Goal: Information Seeking & Learning: Learn about a topic

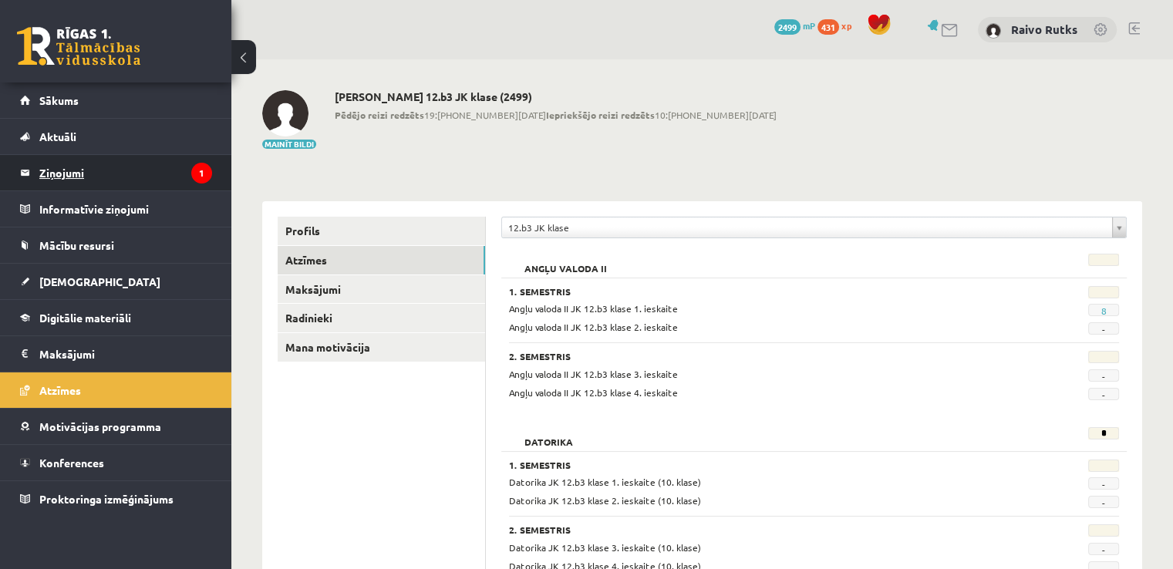
click at [160, 169] on legend "Ziņojumi 1" at bounding box center [125, 172] width 173 height 35
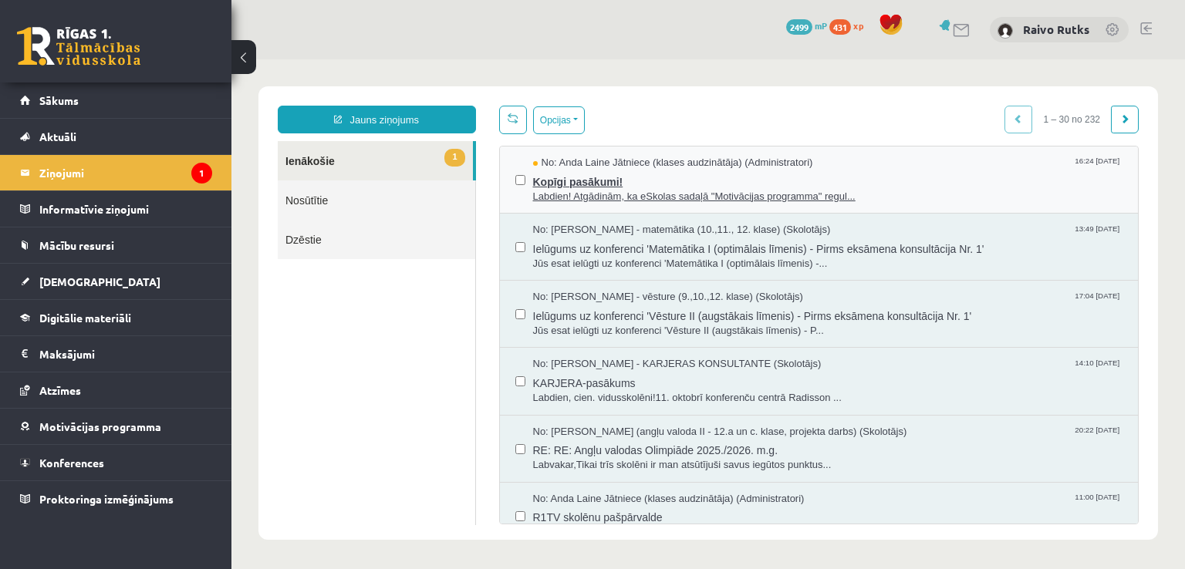
click at [543, 200] on span "Labdien! Atgādinām, ka eSkolas sadaļā "Motivācijas programma" regul..." at bounding box center [828, 197] width 590 height 15
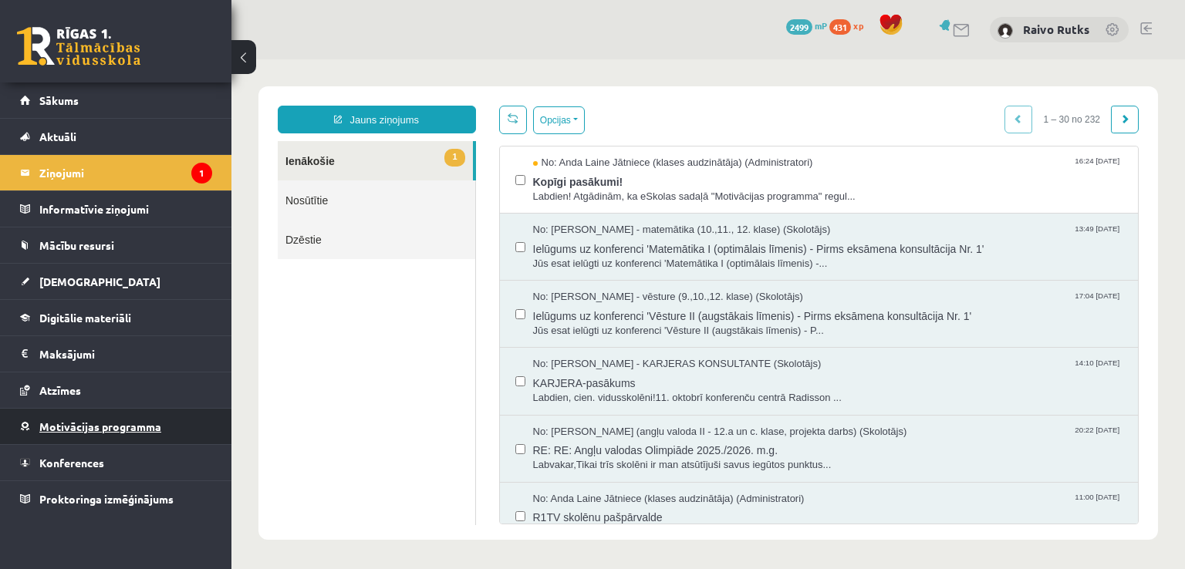
click at [131, 420] on span "Motivācijas programma" at bounding box center [100, 427] width 122 height 14
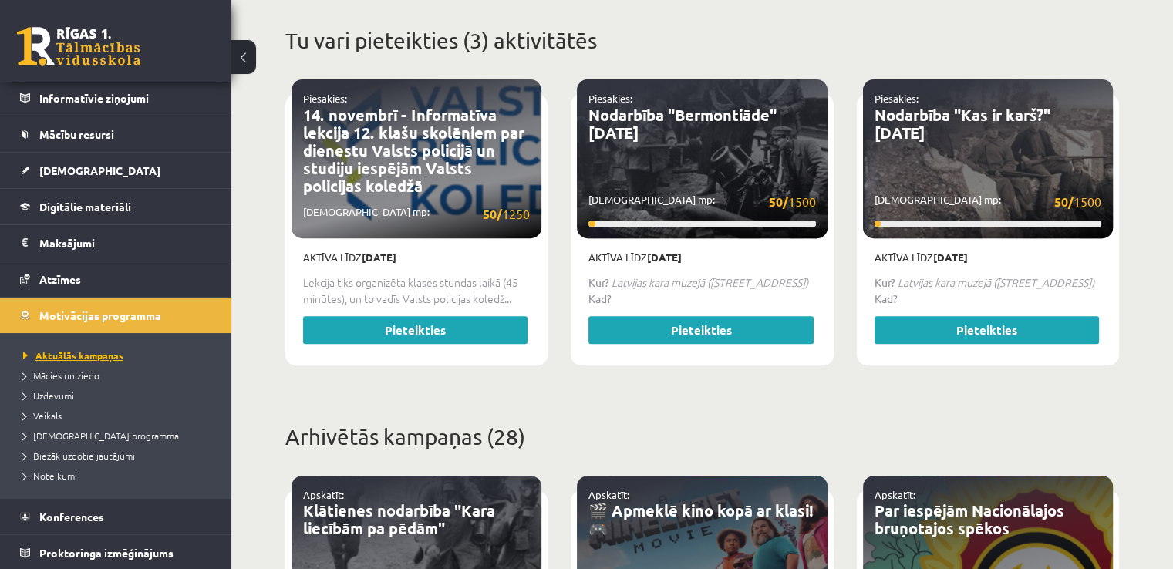
scroll to position [34, 0]
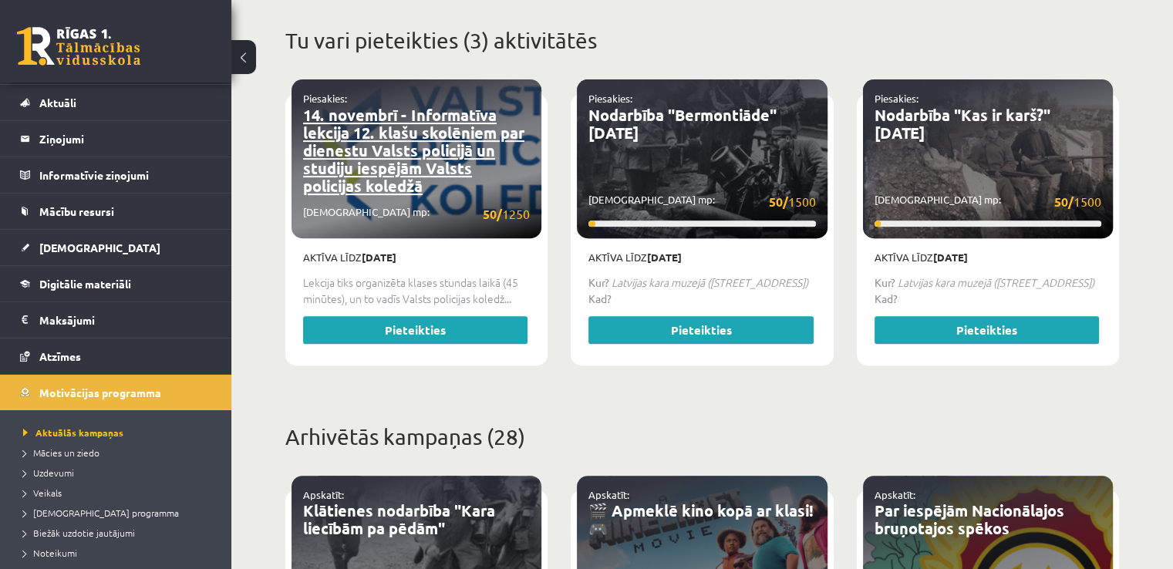
click at [335, 163] on link "14. novembrī - Informatīva lekcija 12. klašu skolēniem par dienestu Valsts poli…" at bounding box center [413, 150] width 221 height 91
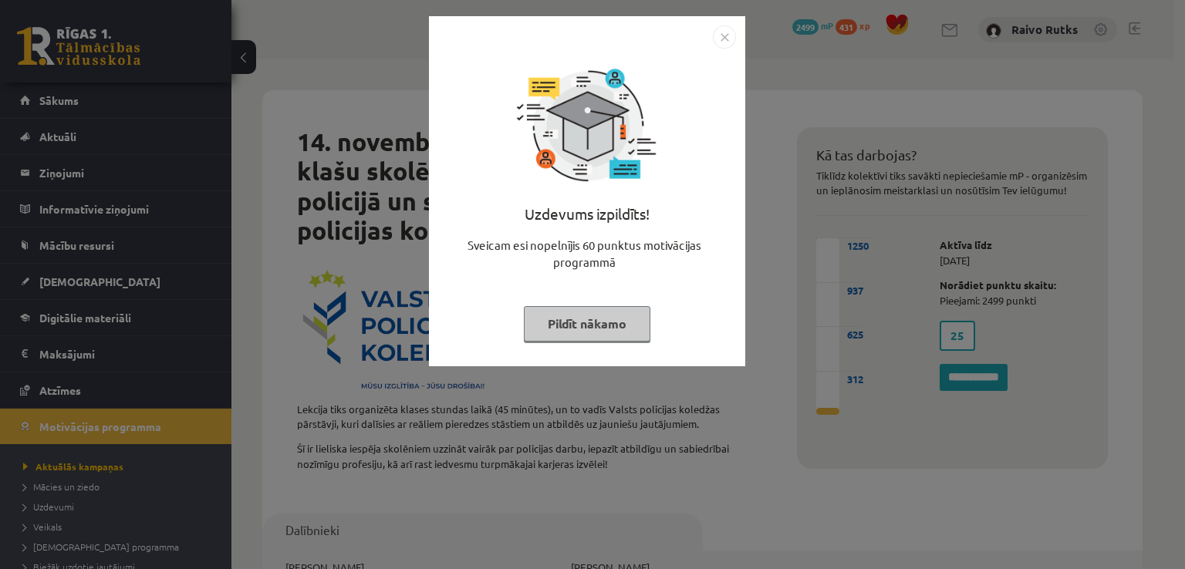
click at [720, 35] on img "Close" at bounding box center [724, 36] width 23 height 23
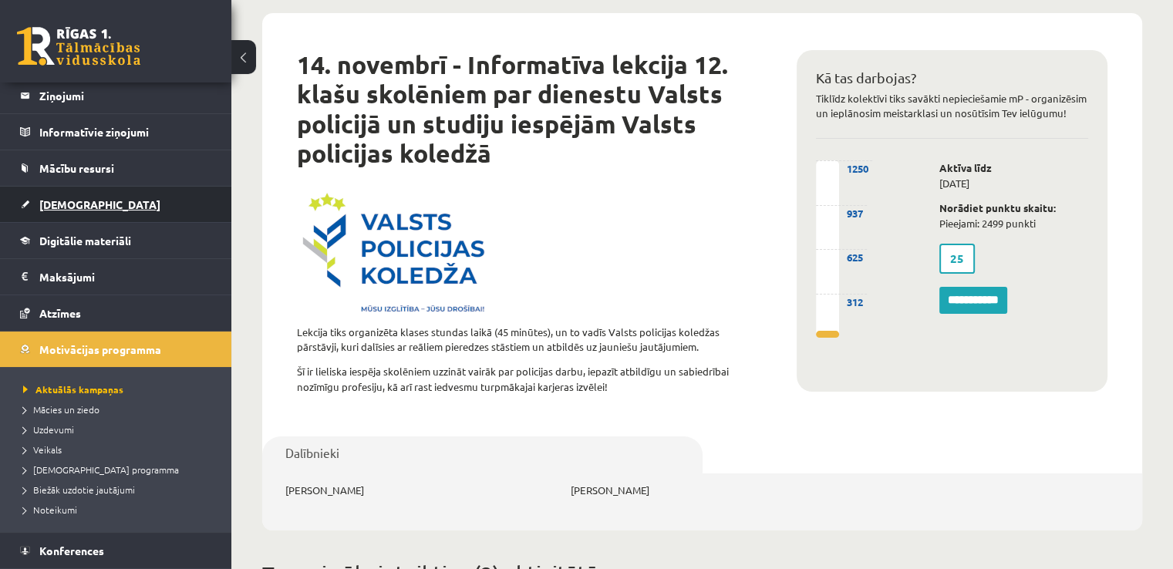
scroll to position [111, 0]
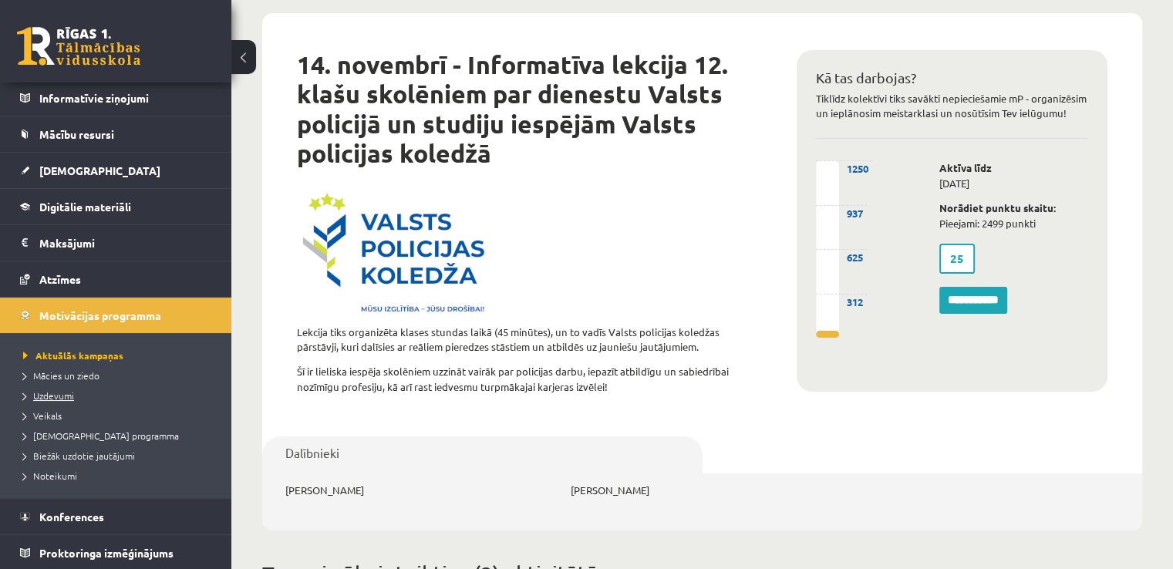
click at [61, 396] on span "Uzdevumi" at bounding box center [48, 395] width 51 height 12
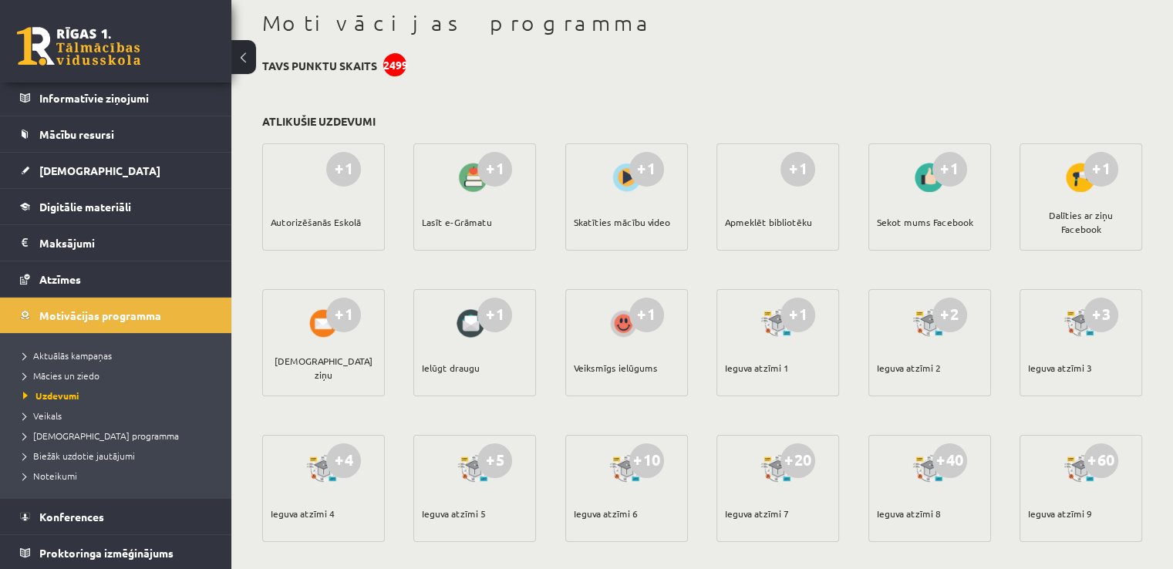
scroll to position [617, 0]
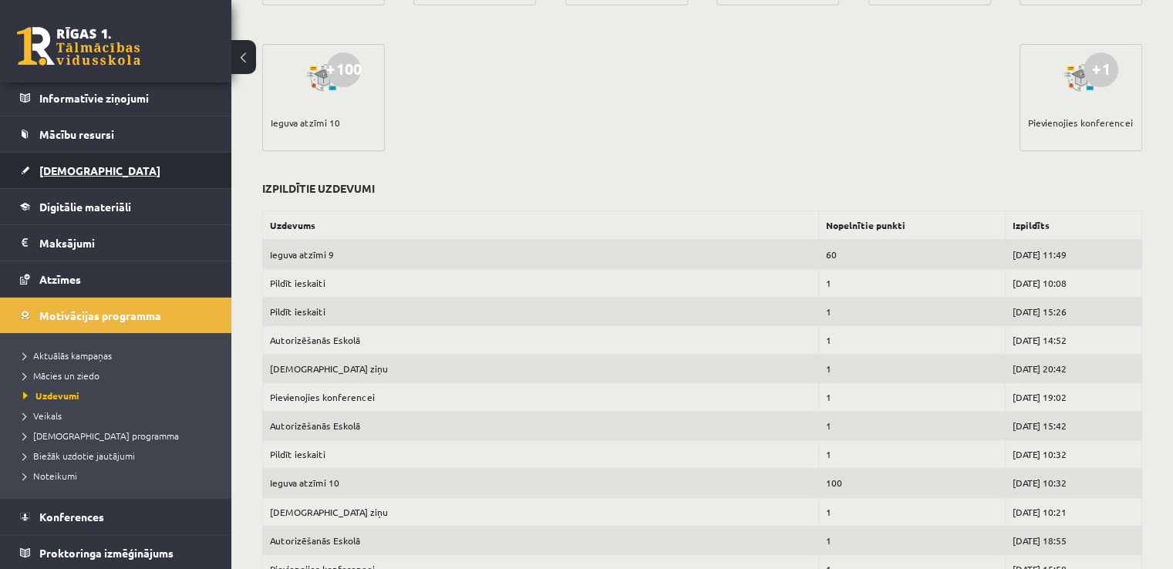
click at [79, 174] on span "[DEMOGRAPHIC_DATA]" at bounding box center [99, 170] width 121 height 14
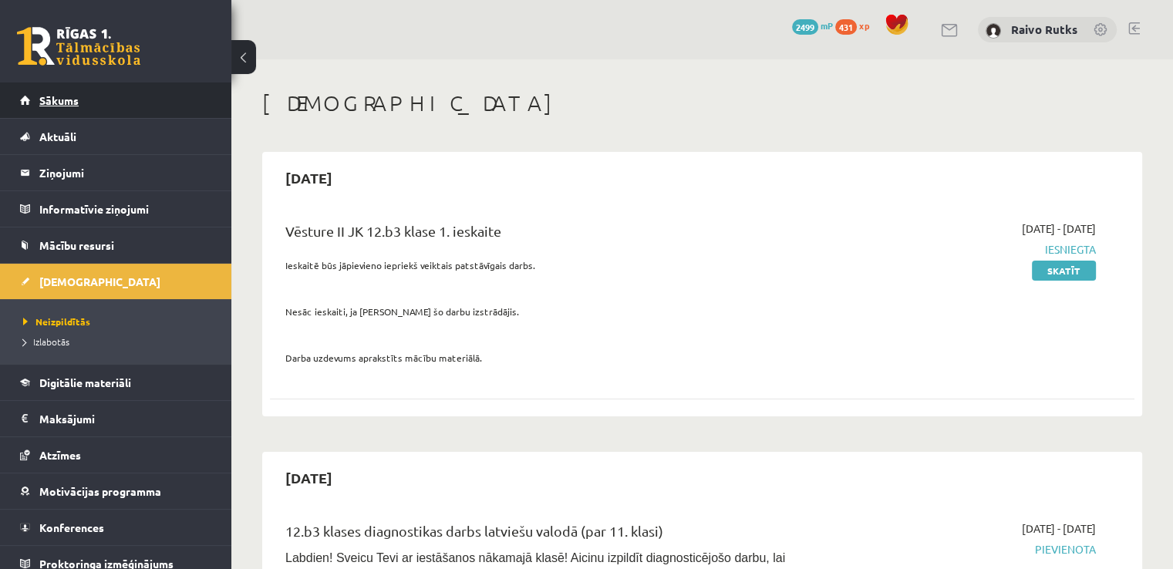
click at [61, 96] on span "Sākums" at bounding box center [58, 100] width 39 height 14
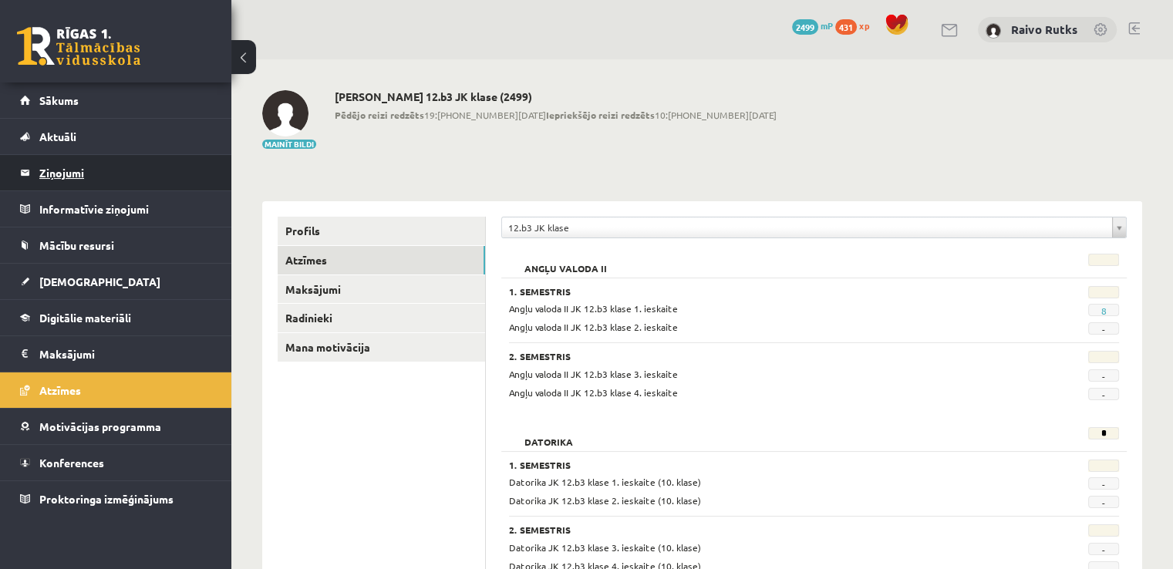
click at [86, 169] on legend "Ziņojumi 0" at bounding box center [125, 172] width 173 height 35
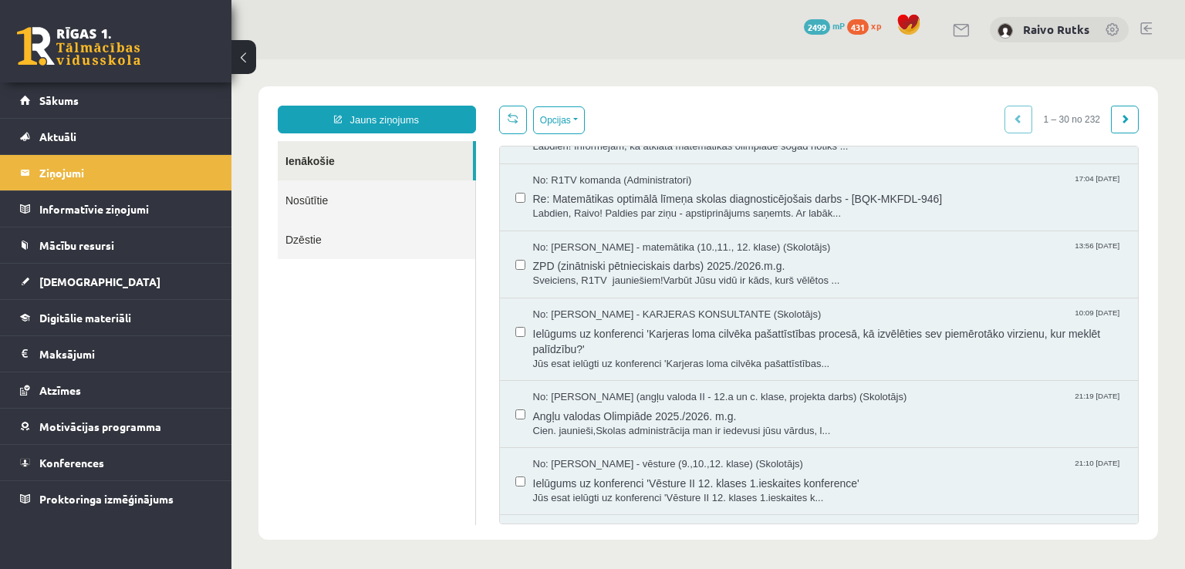
scroll to position [925, 0]
click at [565, 204] on span "Labdien, Raivo! Paldies par ziņu - apstiprinājums saņemts. Ar labāk..." at bounding box center [828, 211] width 590 height 15
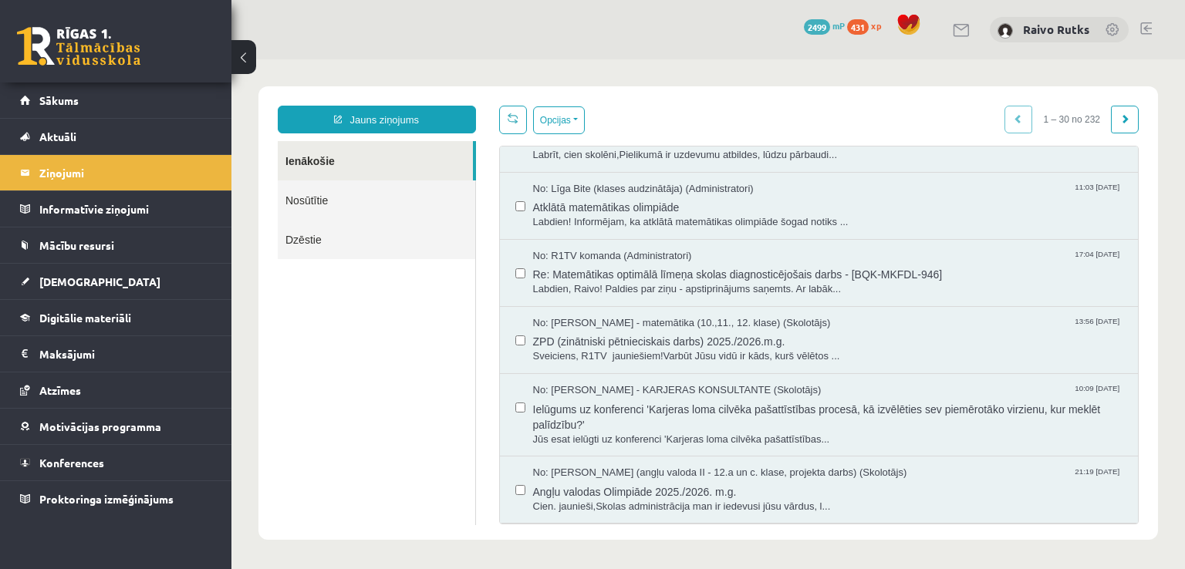
scroll to position [848, 0]
click at [633, 285] on span "Labdien, Raivo! Paldies par ziņu - apstiprinājums saņemts. Ar labāk..." at bounding box center [828, 288] width 590 height 15
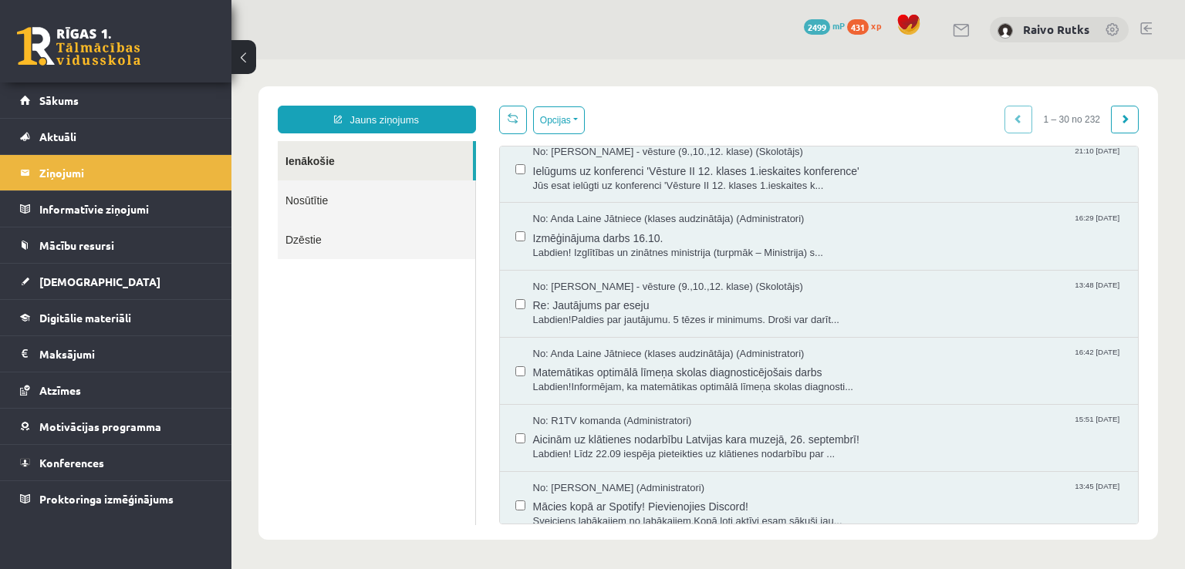
scroll to position [1234, 0]
click at [629, 248] on span "Labdien! Izglītības un zinātnes ministrija (turpmāk – Ministrija) s..." at bounding box center [828, 255] width 590 height 15
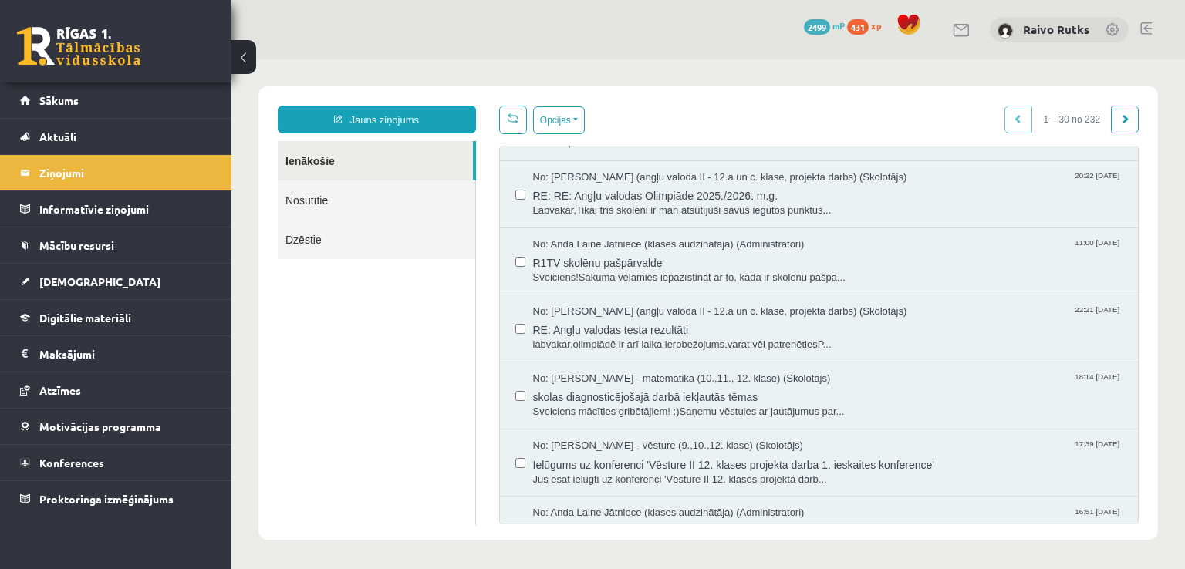
scroll to position [308, 0]
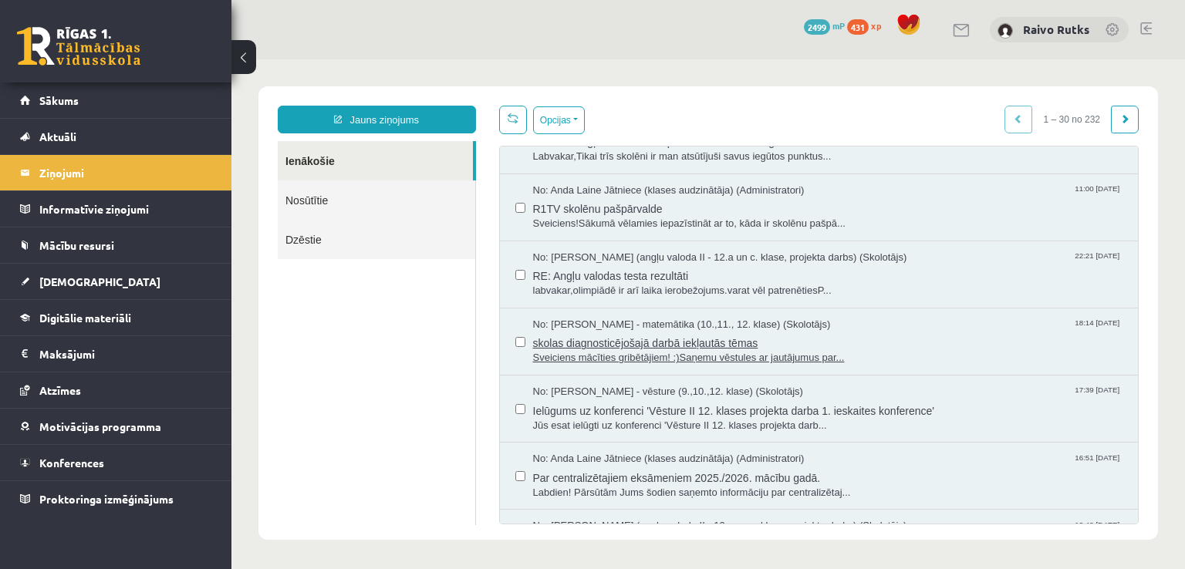
click at [595, 353] on span "Sveiciens mācīties gribētājiem! :)Saņemu vēstules ar jautājumus par..." at bounding box center [828, 358] width 590 height 15
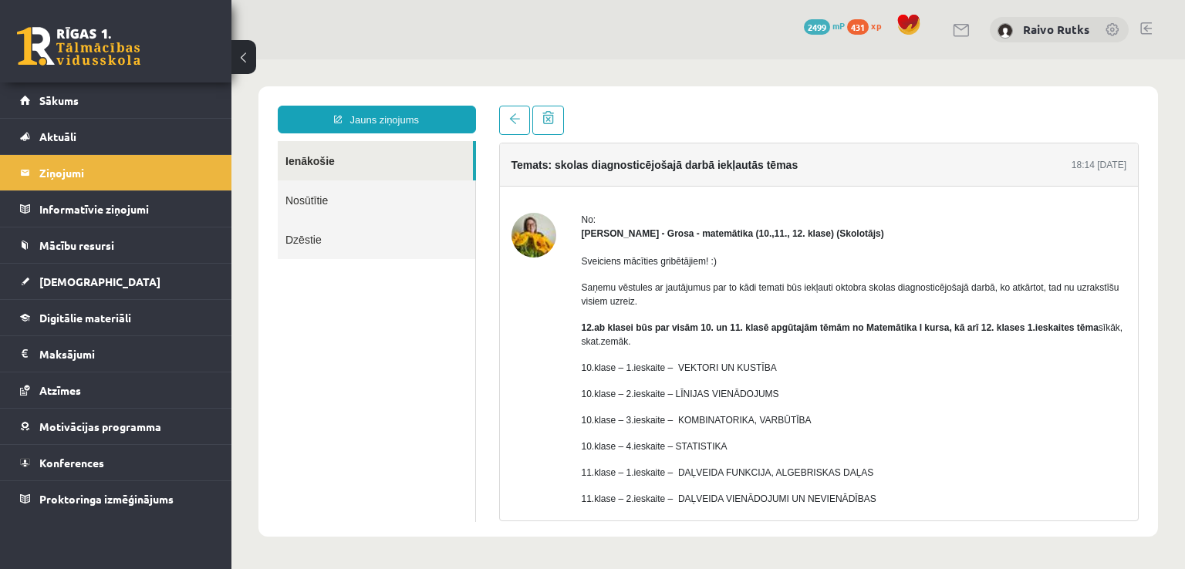
scroll to position [0, 0]
click at [89, 278] on link "[DEMOGRAPHIC_DATA]" at bounding box center [116, 281] width 192 height 35
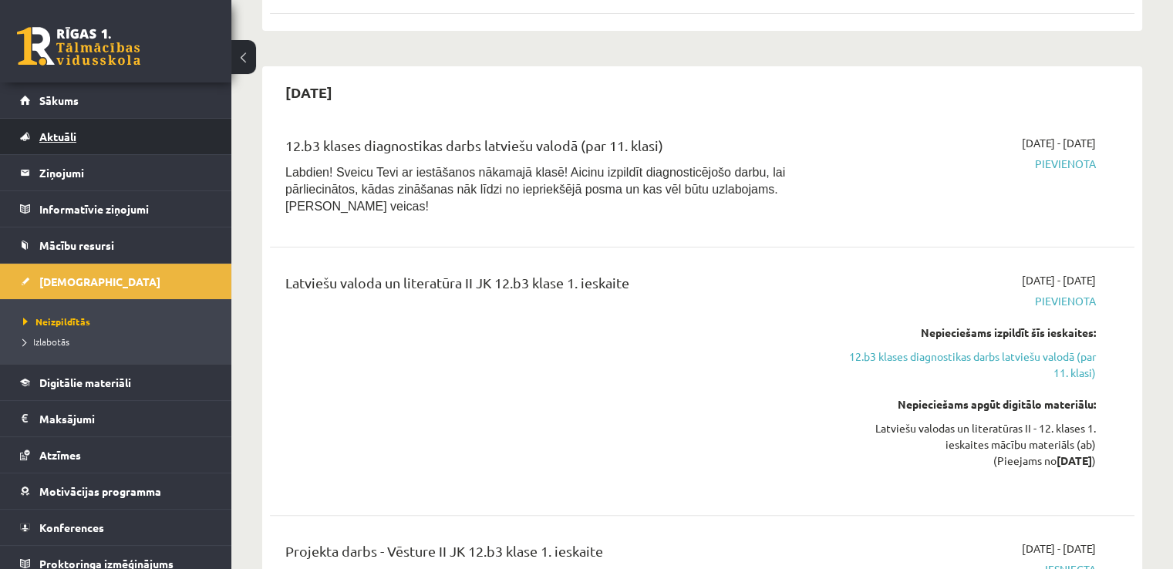
click at [77, 133] on link "Aktuāli" at bounding box center [116, 136] width 192 height 35
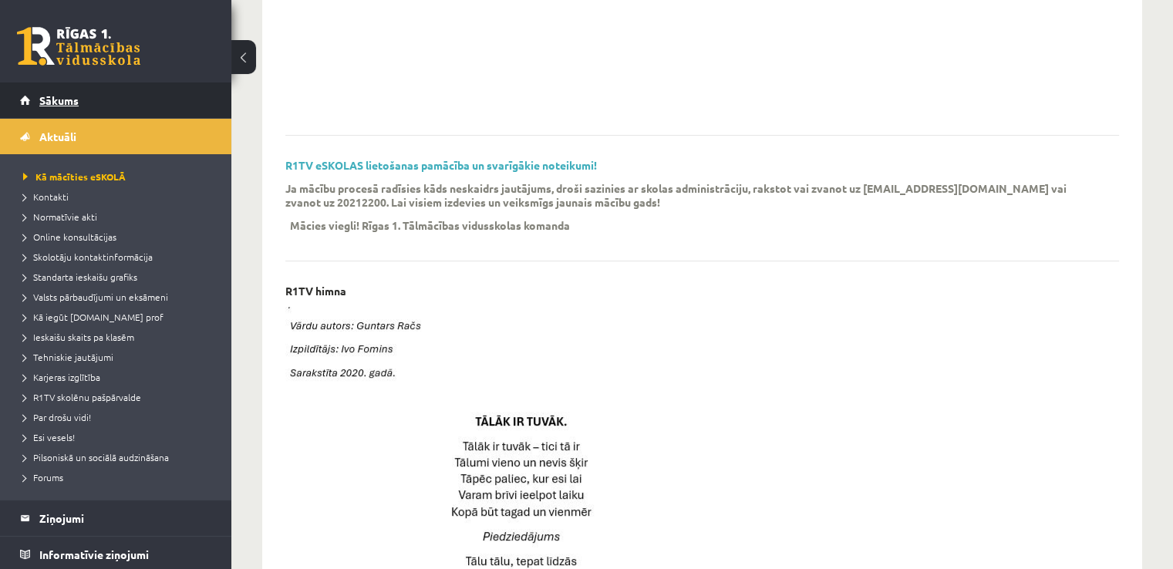
click at [78, 107] on link "Sākums" at bounding box center [116, 100] width 192 height 35
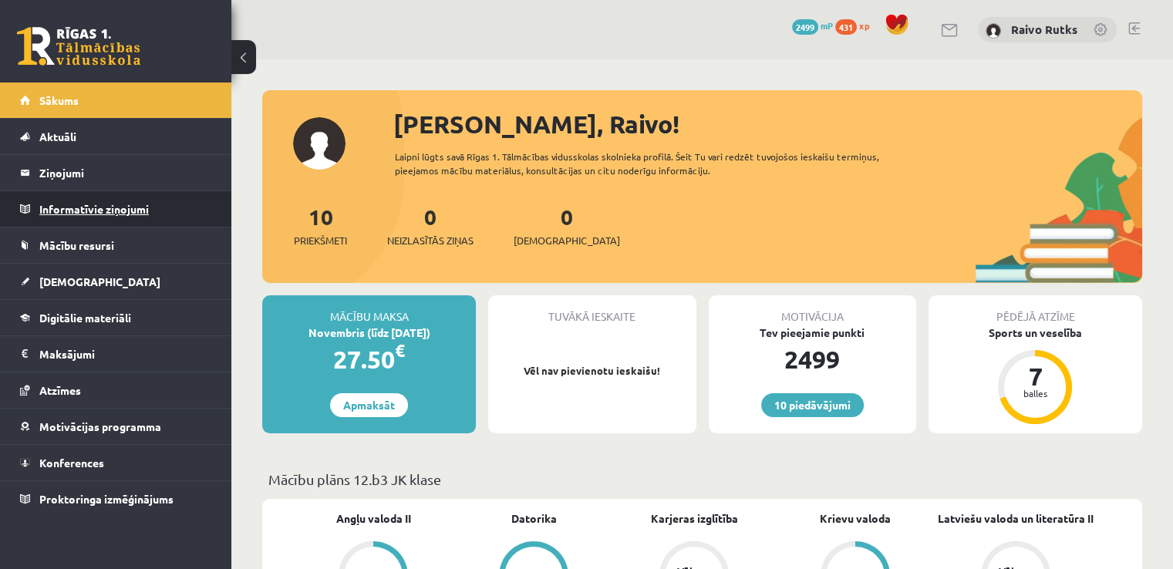
click at [150, 196] on legend "Informatīvie ziņojumi 0" at bounding box center [125, 208] width 173 height 35
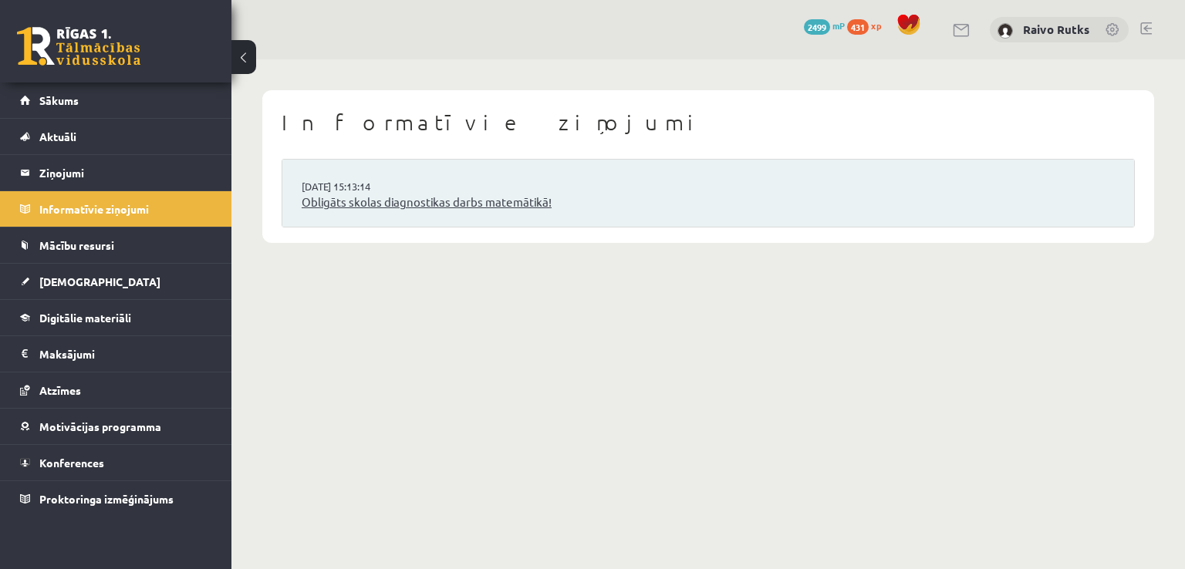
click at [372, 204] on link "Obligāts skolas diagnostikas darbs matemātikā!" at bounding box center [708, 203] width 813 height 18
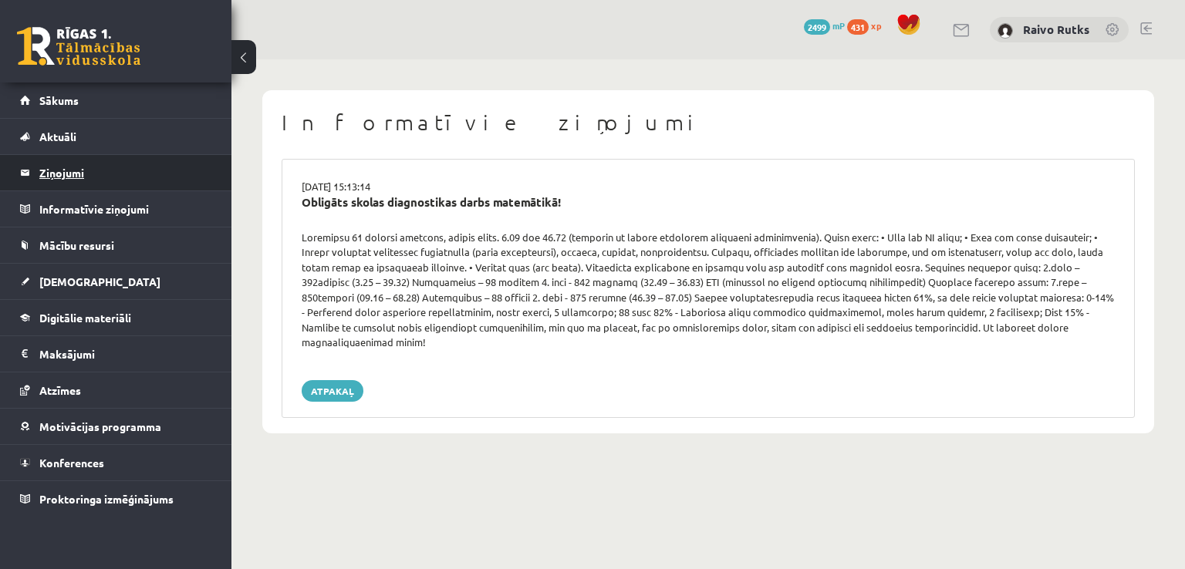
click at [84, 170] on legend "Ziņojumi 0" at bounding box center [125, 172] width 173 height 35
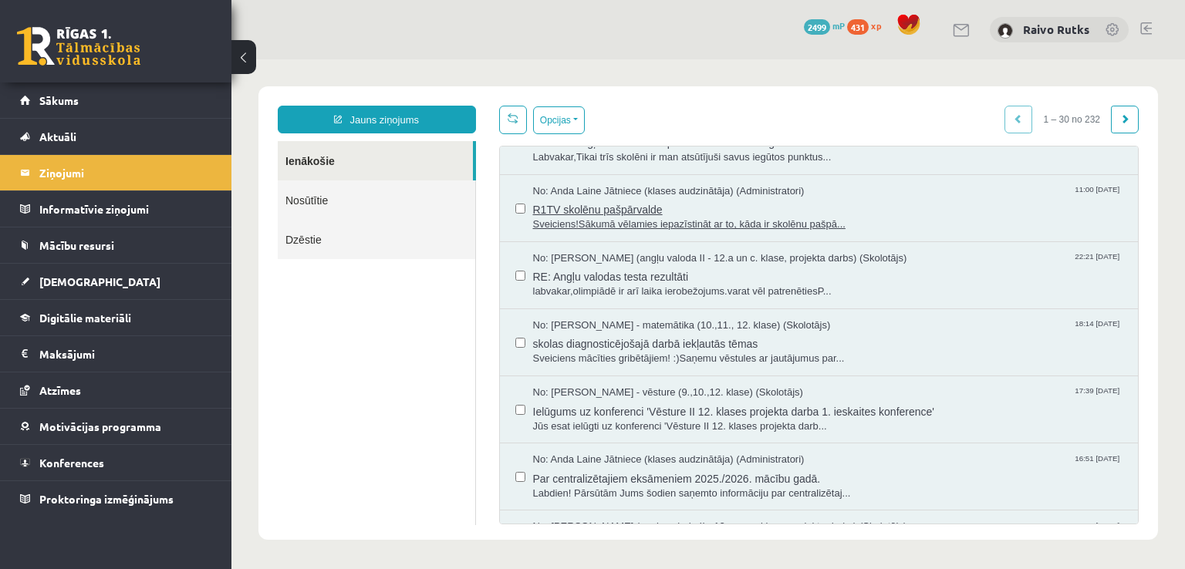
scroll to position [308, 0]
click at [571, 359] on span "Sveiciens mācīties gribētājiem! :)Saņemu vēstules ar jautājumus par..." at bounding box center [828, 358] width 590 height 15
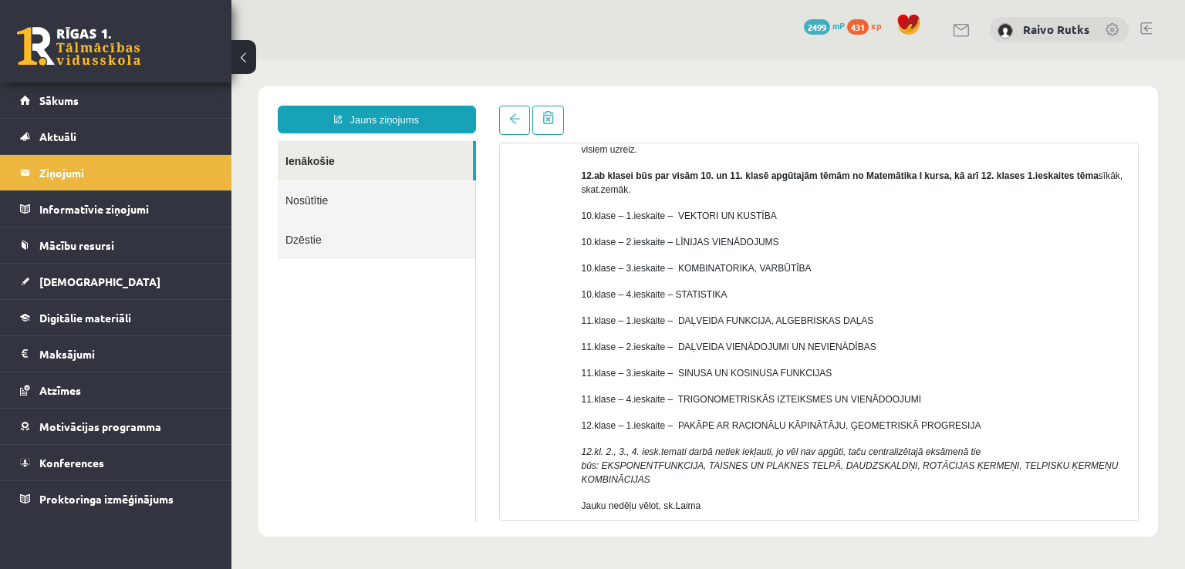
scroll to position [154, 0]
drag, startPoint x: 672, startPoint y: 211, endPoint x: 754, endPoint y: 217, distance: 82.8
click at [754, 217] on p "10.klase – 1.ieskaite – VEKTORI UN KUSTĪBA" at bounding box center [853, 214] width 545 height 14
click at [663, 233] on p "10.klase – 2.ieskaite – LĪNIJAS VIENĀDOJUMS" at bounding box center [853, 240] width 545 height 14
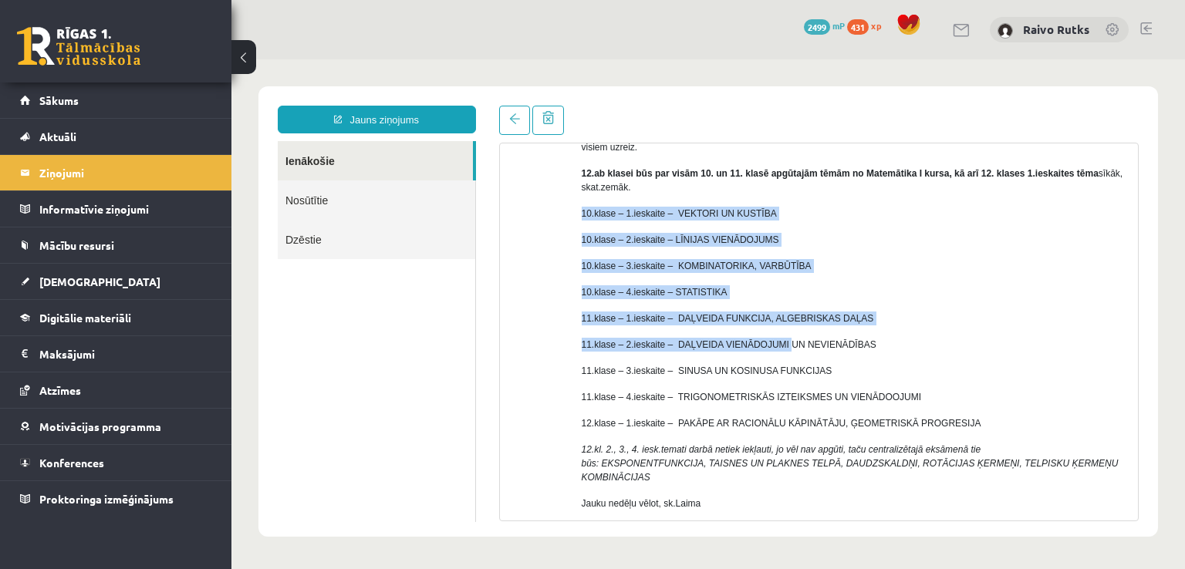
drag, startPoint x: 580, startPoint y: 208, endPoint x: 777, endPoint y: 329, distance: 231.6
click at [777, 329] on div "Sveiciens mācīties gribētājiem! :) Saņemu vēstules ar jautājumus par to kādi te…" at bounding box center [853, 311] width 545 height 450
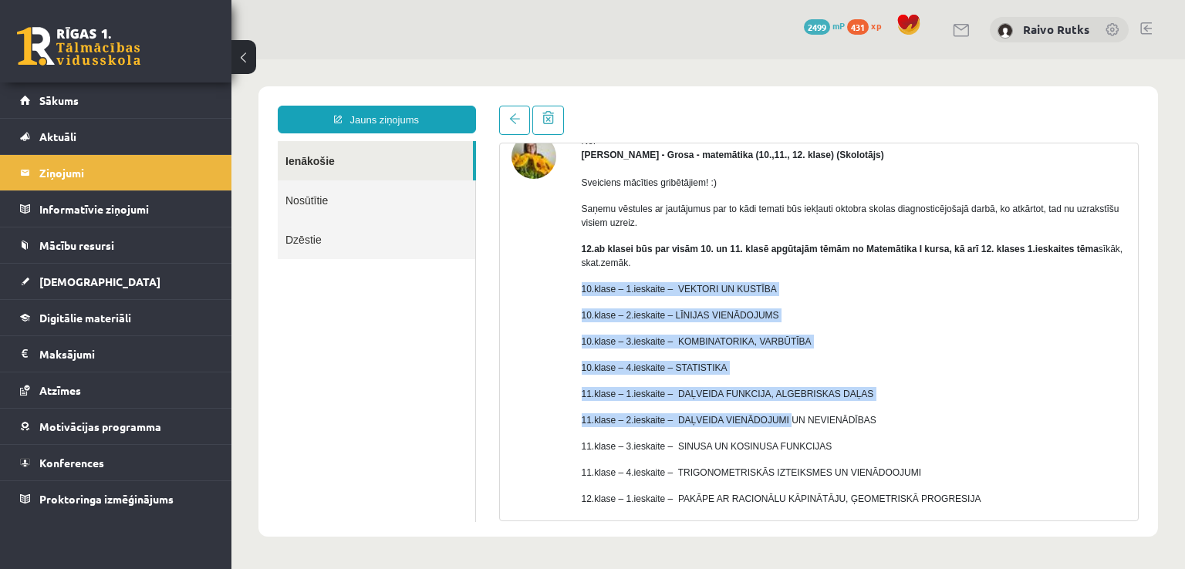
scroll to position [77, 0]
click at [888, 333] on div "Sveiciens mācīties gribētājiem! :) Saņemu vēstules ar jautājumus par to kādi te…" at bounding box center [853, 388] width 545 height 450
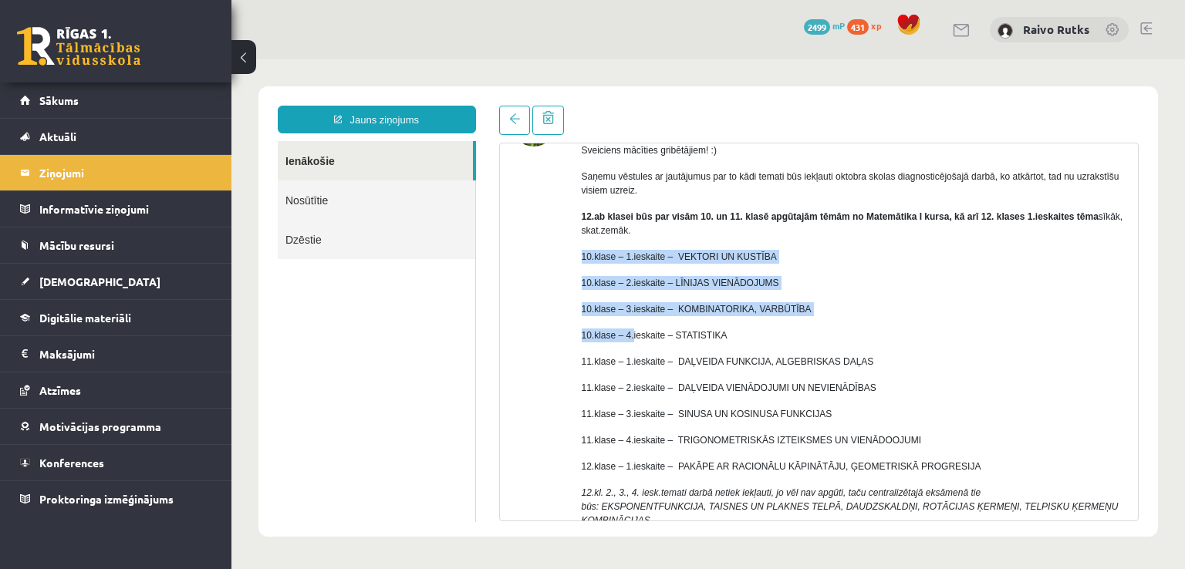
scroll to position [154, 0]
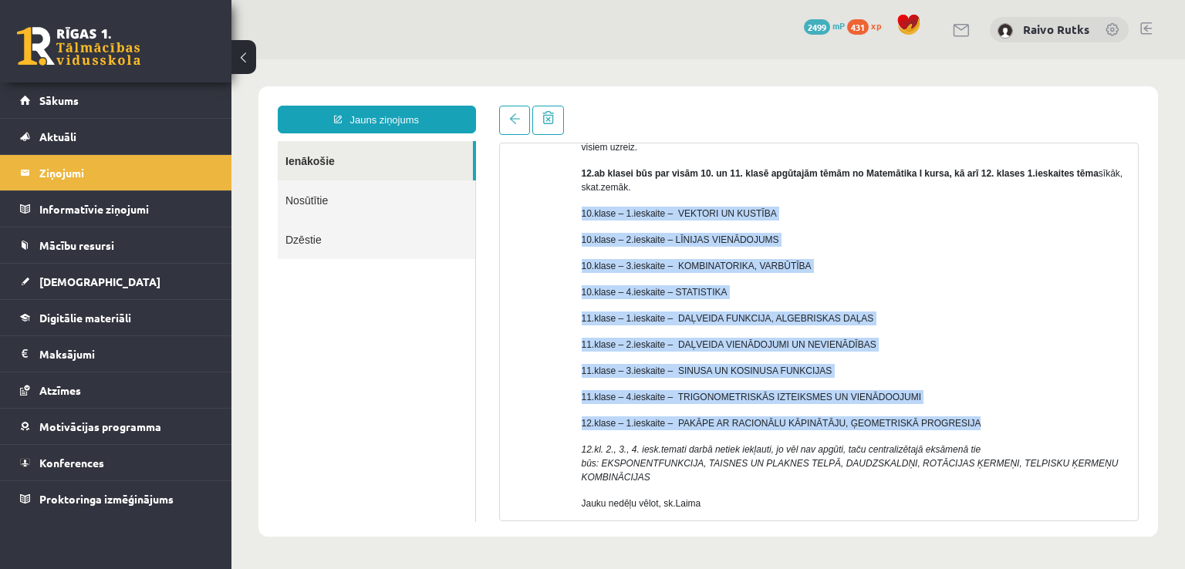
drag, startPoint x: 579, startPoint y: 285, endPoint x: 944, endPoint y: 410, distance: 385.8
click at [949, 413] on div "No: [PERSON_NAME] - matemātika (10.,11., 12. klase) (Skolotājs) Sveiciens mācīt…" at bounding box center [818, 317] width 615 height 517
copy div "10.klase – 1.ieskaite – VEKTORI UN KUSTĪBA 10.klase – 2.ieskaite – LĪNIJAS VIEN…"
click at [625, 266] on p "10.klase – 3.ieskaite – KOMBINATORIKA, VARBŪTĪBA" at bounding box center [853, 266] width 545 height 14
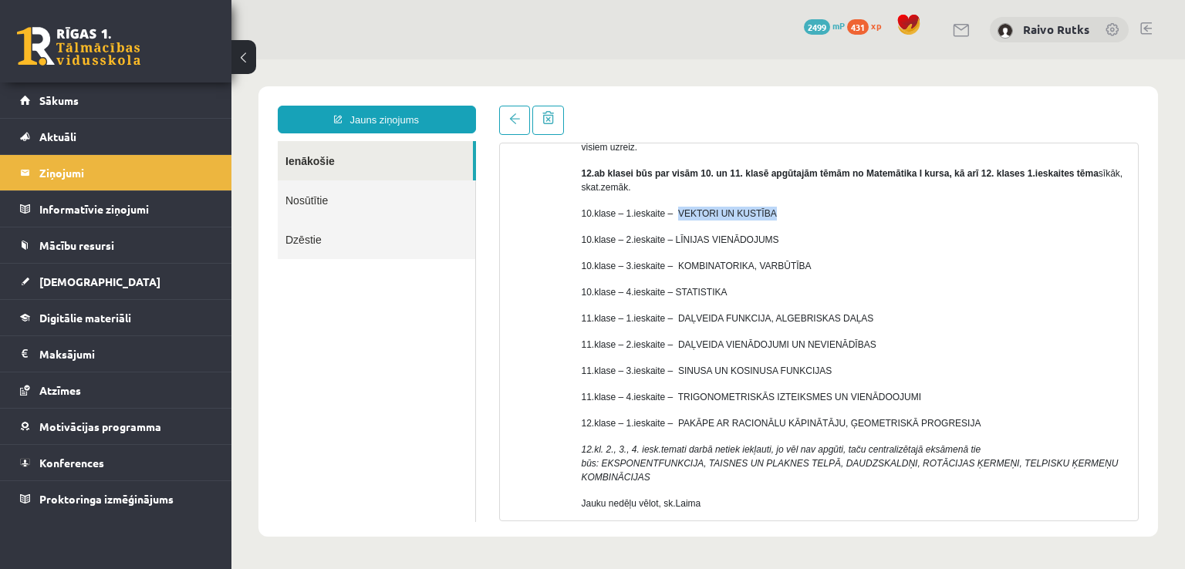
drag, startPoint x: 760, startPoint y: 217, endPoint x: 673, endPoint y: 214, distance: 86.4
click at [673, 214] on p "10.klase – 1.ieskaite – VEKTORI UN KUSTĪBA" at bounding box center [853, 214] width 545 height 14
copy p "VEKTORI UN KUSTĪBA"
click at [571, 205] on div "No: Laima Tukāne - Grosa - matemātika (10.,11., 12. klase) (Skolotājs) Sveicien…" at bounding box center [818, 317] width 615 height 517
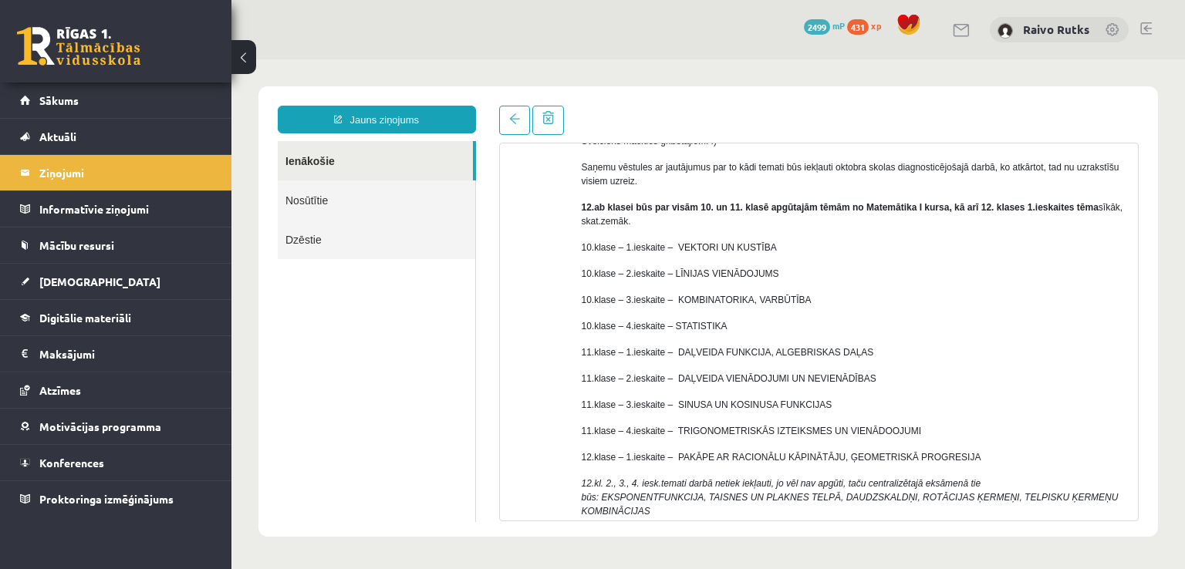
scroll to position [103, 0]
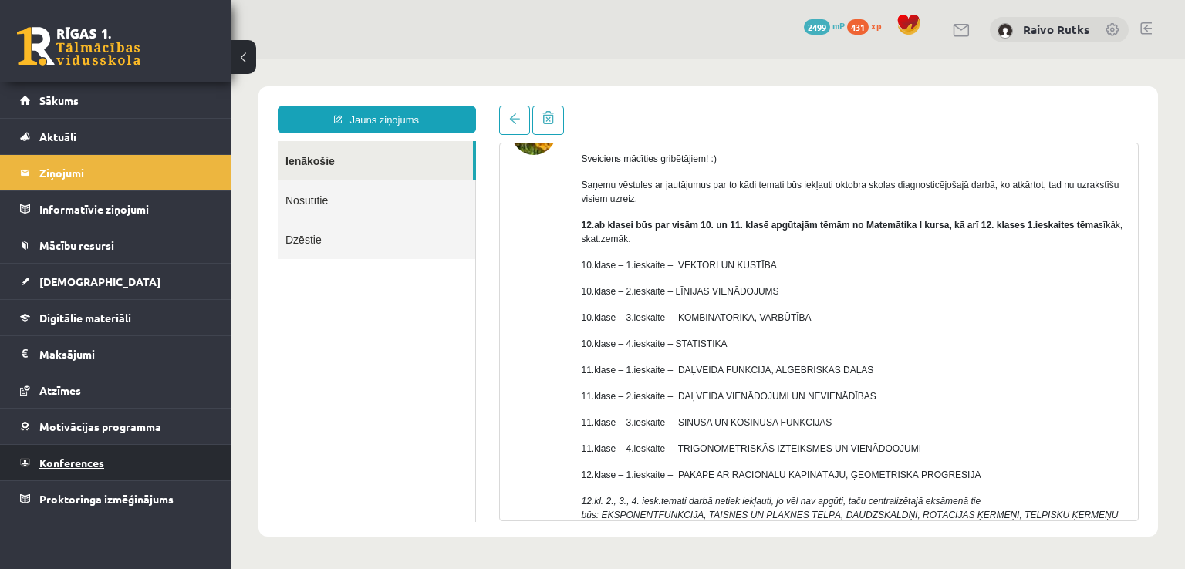
click at [104, 467] on link "Konferences" at bounding box center [116, 462] width 192 height 35
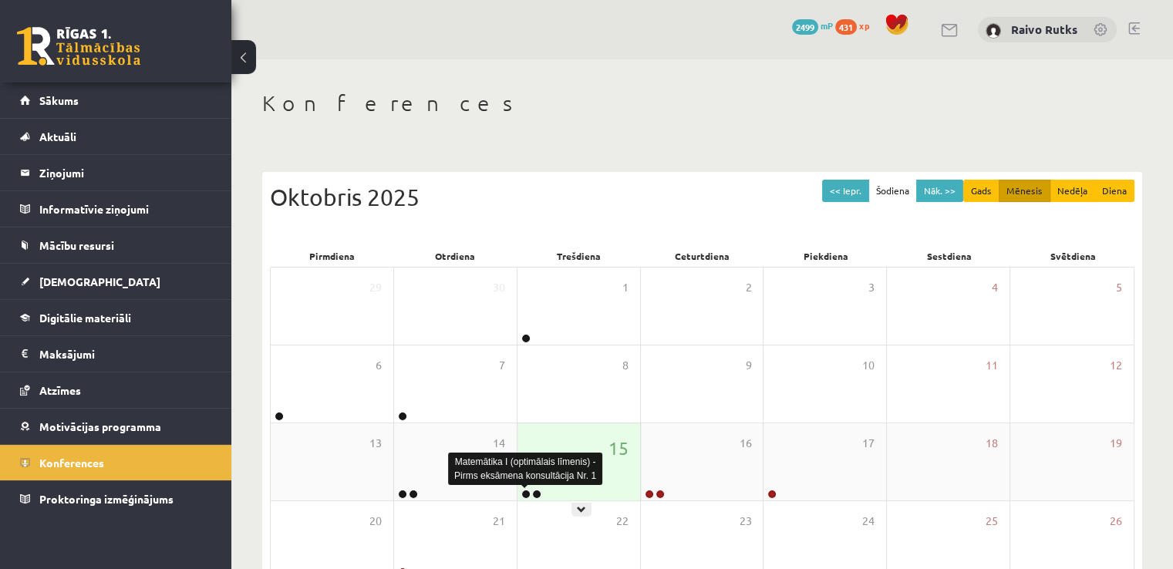
click at [524, 492] on link at bounding box center [525, 494] width 9 height 9
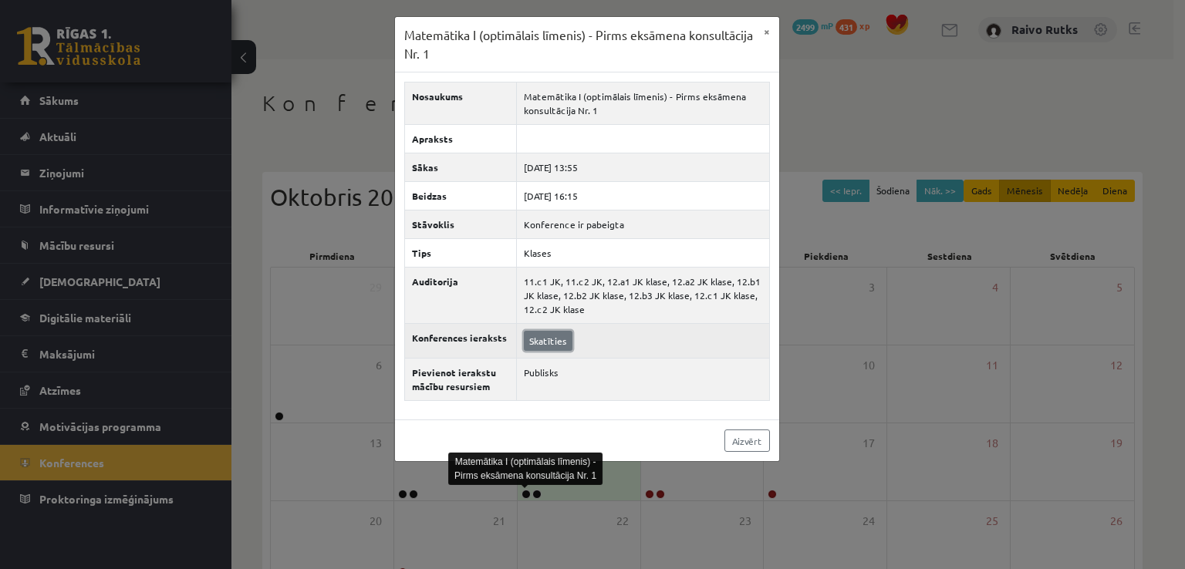
click at [554, 346] on link "Skatīties" at bounding box center [548, 341] width 49 height 20
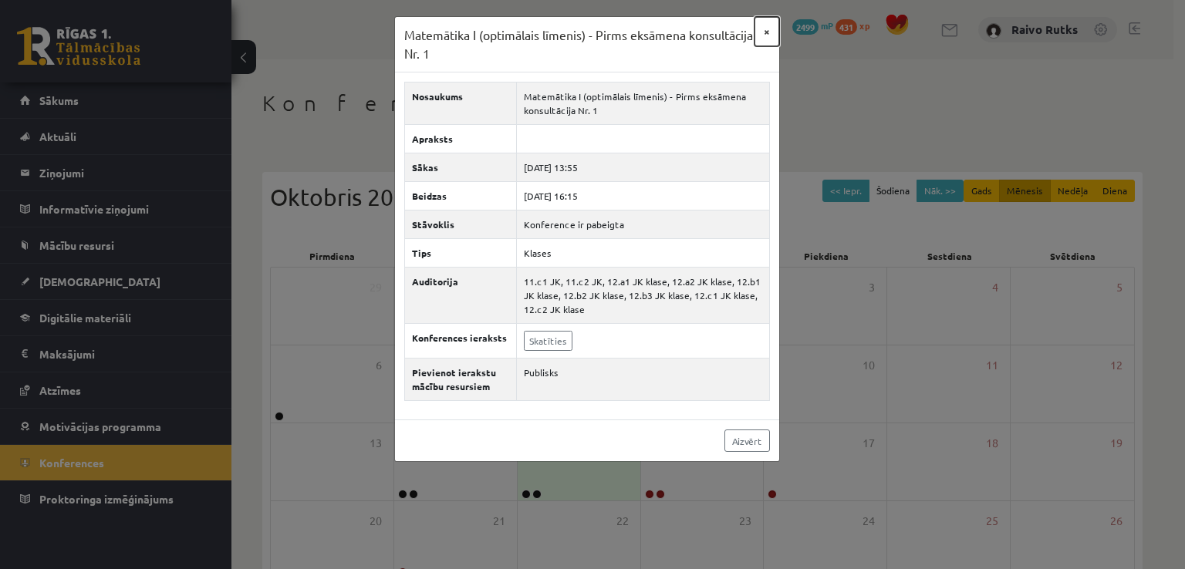
click at [765, 32] on button "×" at bounding box center [766, 31] width 25 height 29
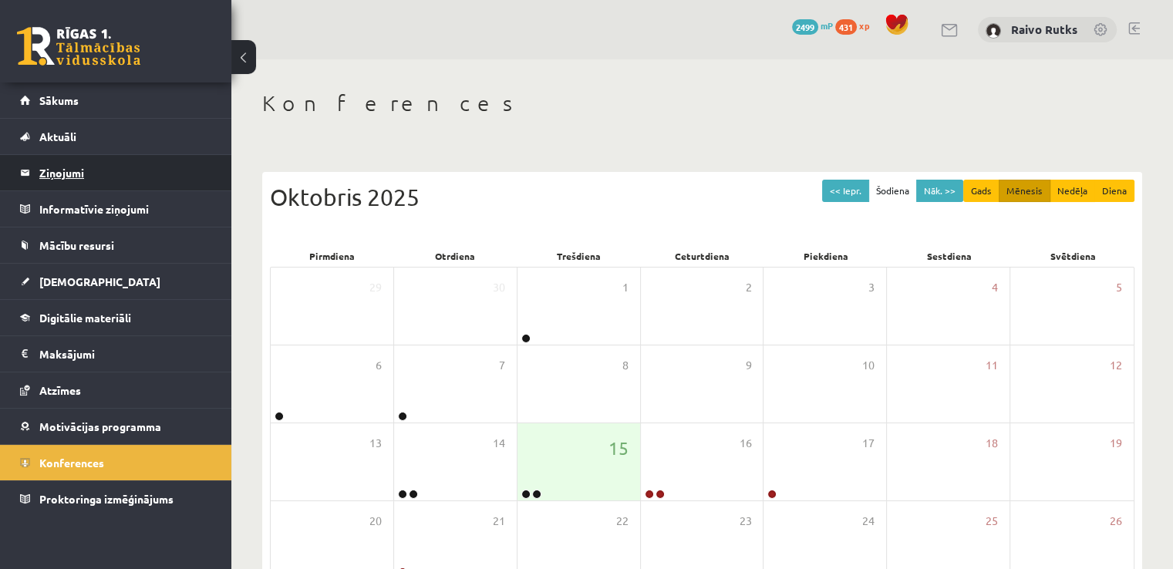
click at [89, 161] on legend "Ziņojumi 0" at bounding box center [125, 172] width 173 height 35
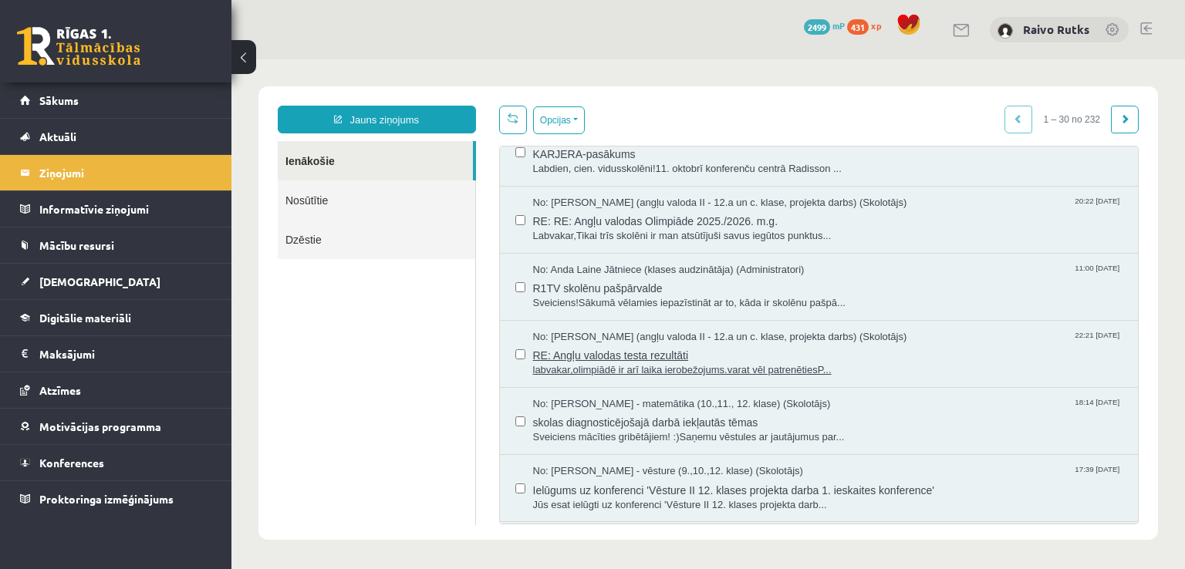
scroll to position [231, 0]
click at [571, 429] on span "Sveiciens mācīties gribētājiem! :)Saņemu vēstules ar jautājumus par..." at bounding box center [828, 435] width 590 height 15
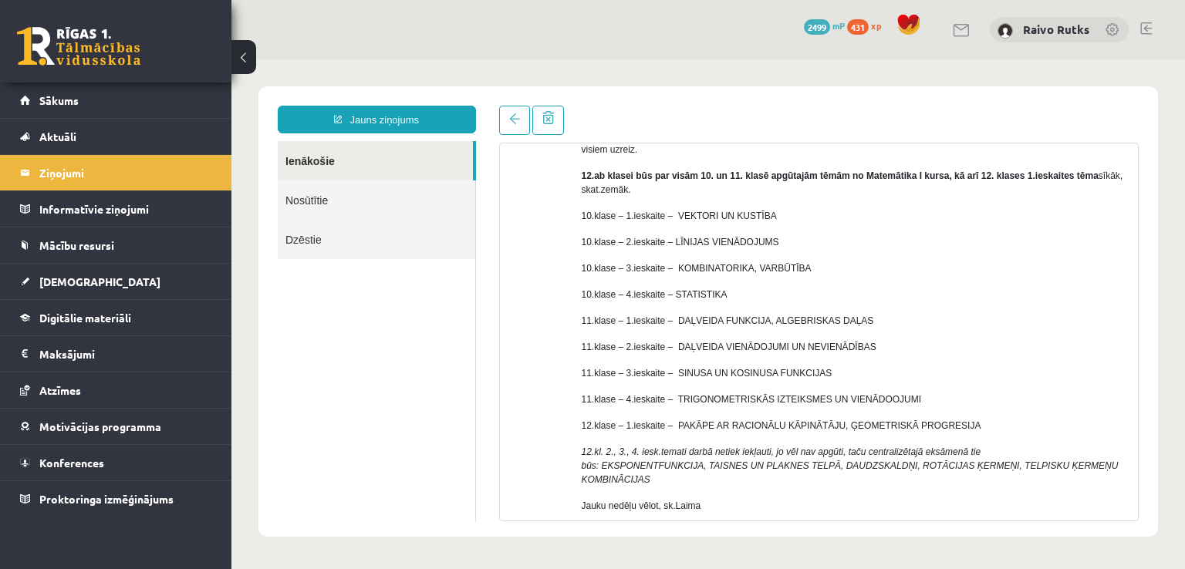
scroll to position [154, 0]
click at [130, 110] on link "Sākums" at bounding box center [116, 100] width 192 height 35
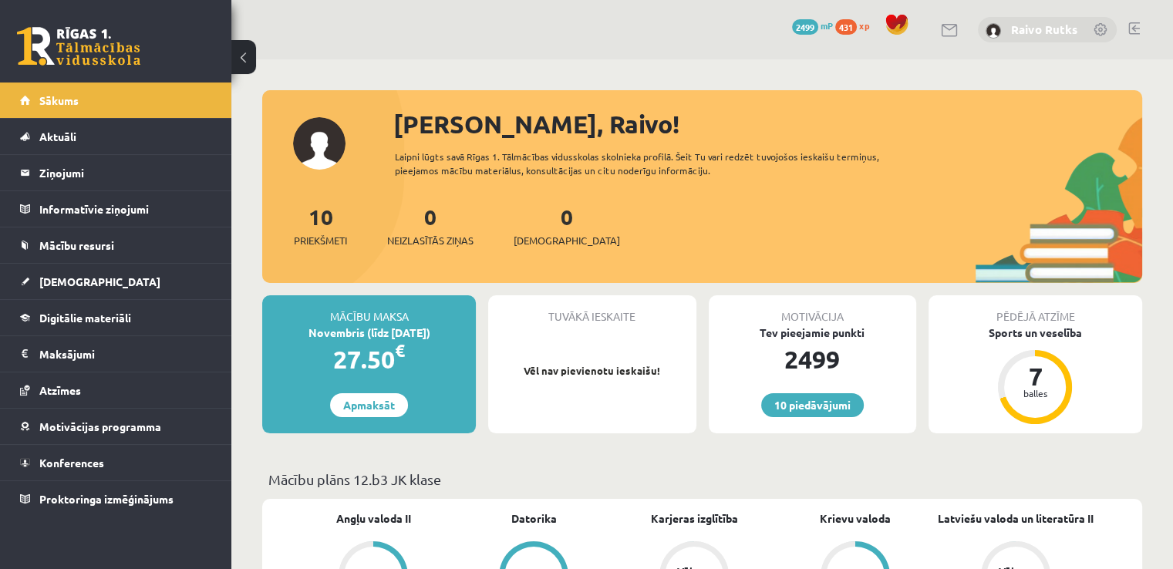
click at [1026, 22] on link "Raivo Rutks" at bounding box center [1044, 29] width 66 height 15
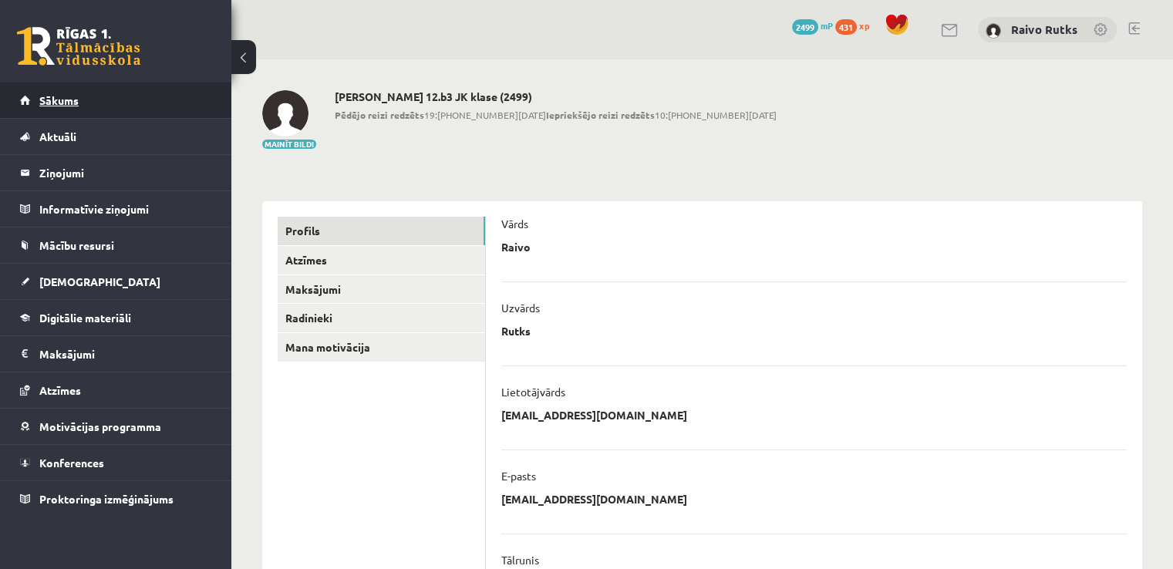
click at [122, 109] on link "Sākums" at bounding box center [116, 100] width 192 height 35
